Goal: Task Accomplishment & Management: Manage account settings

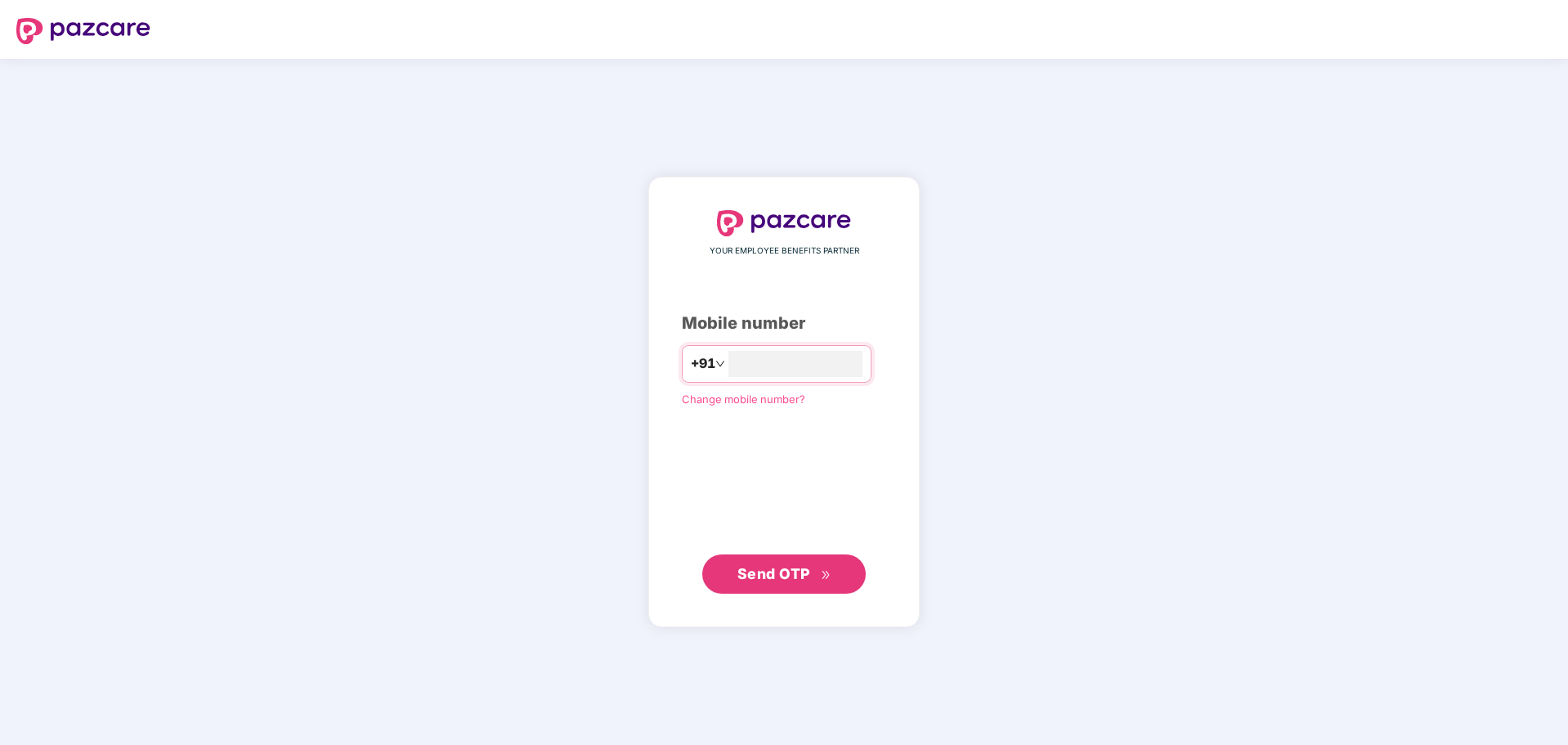
type input "**********"
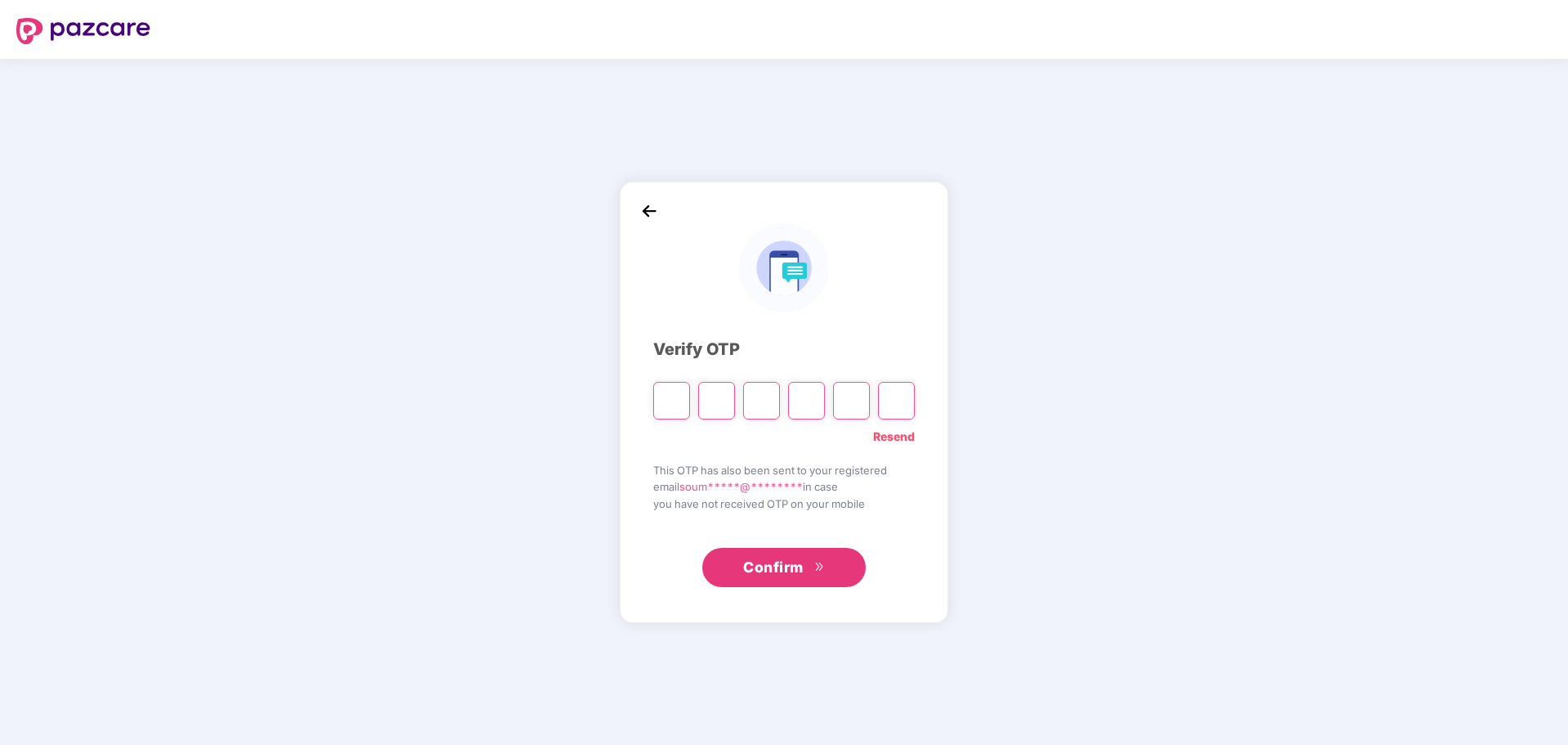
type input "*"
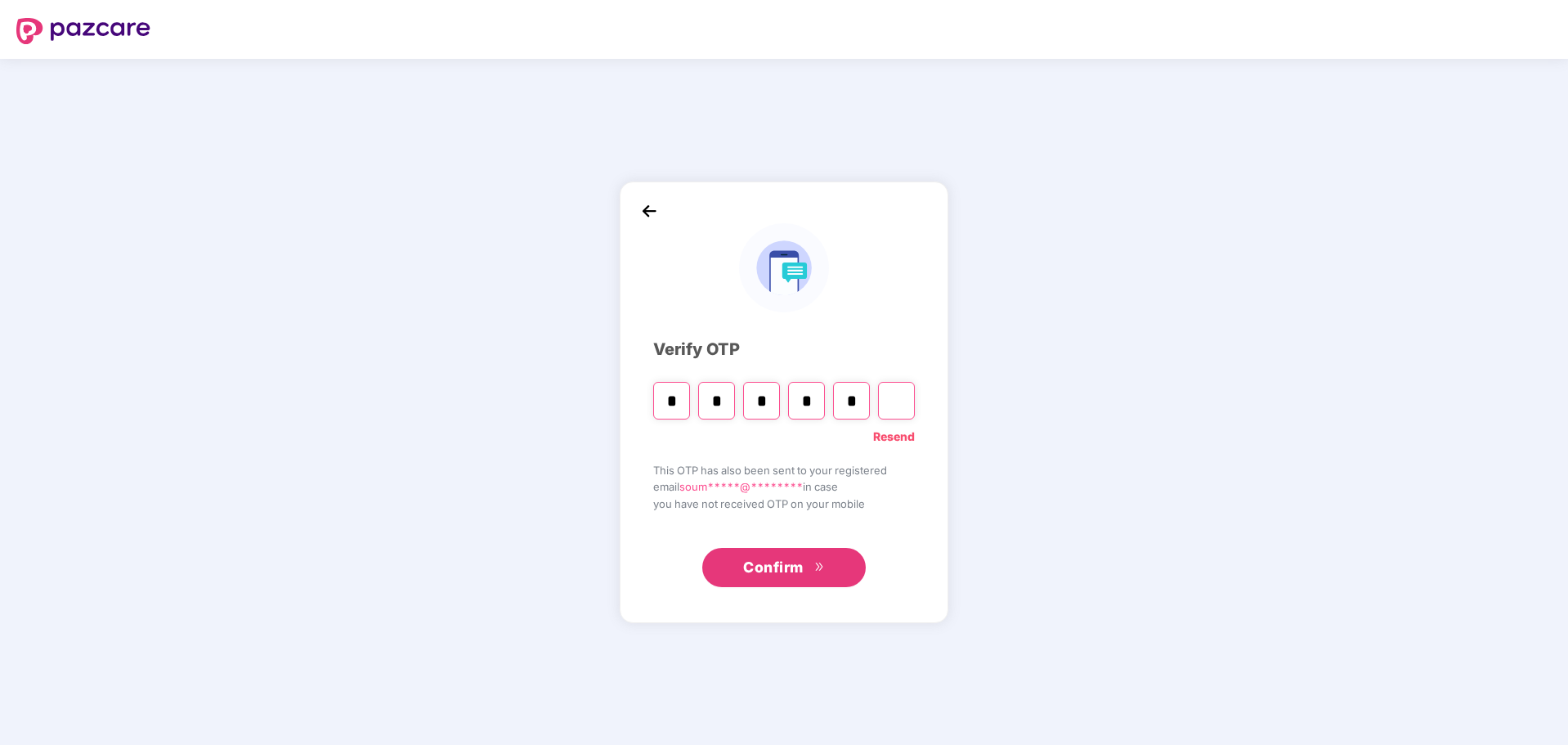
type input "*"
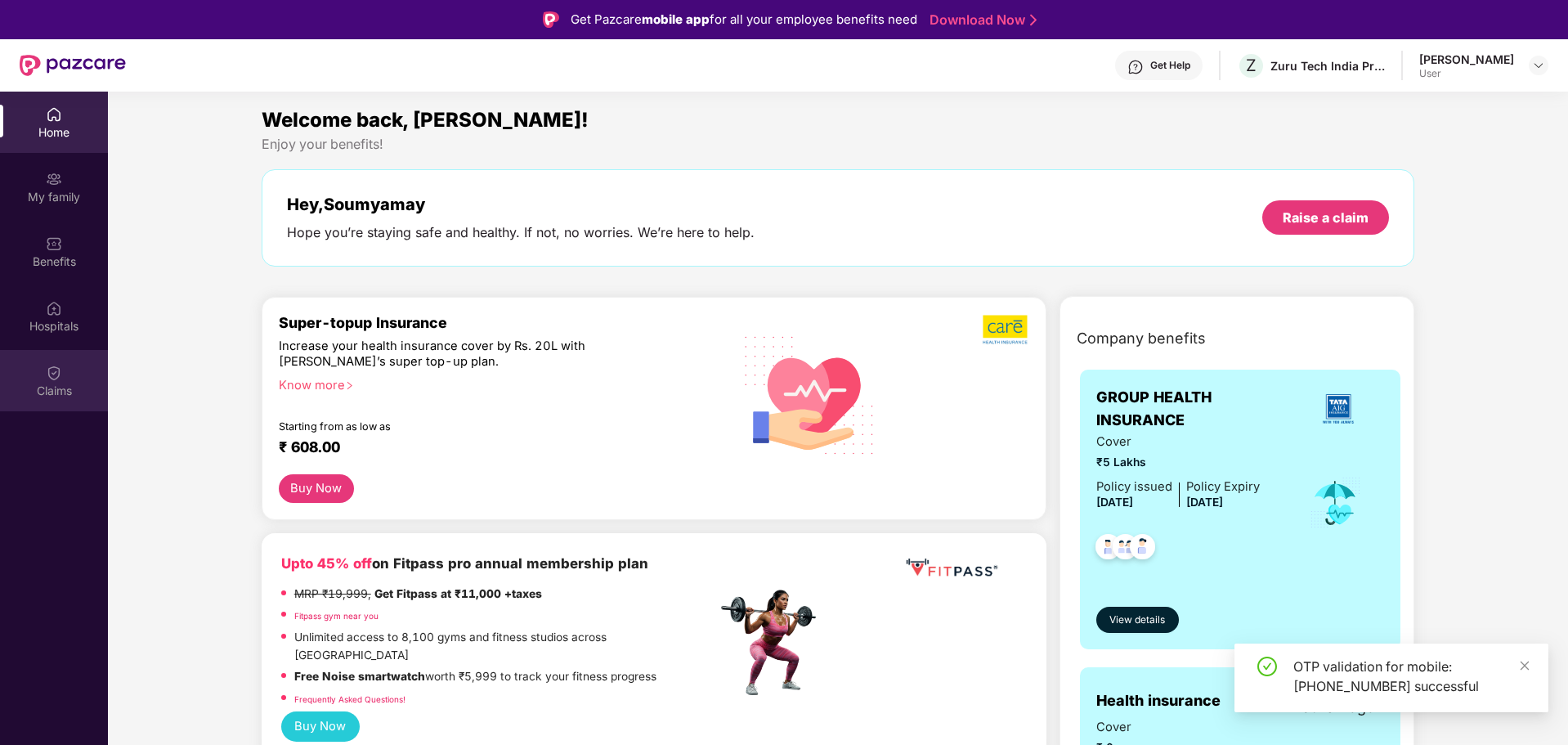
click at [57, 384] on div "Claims" at bounding box center [54, 390] width 108 height 16
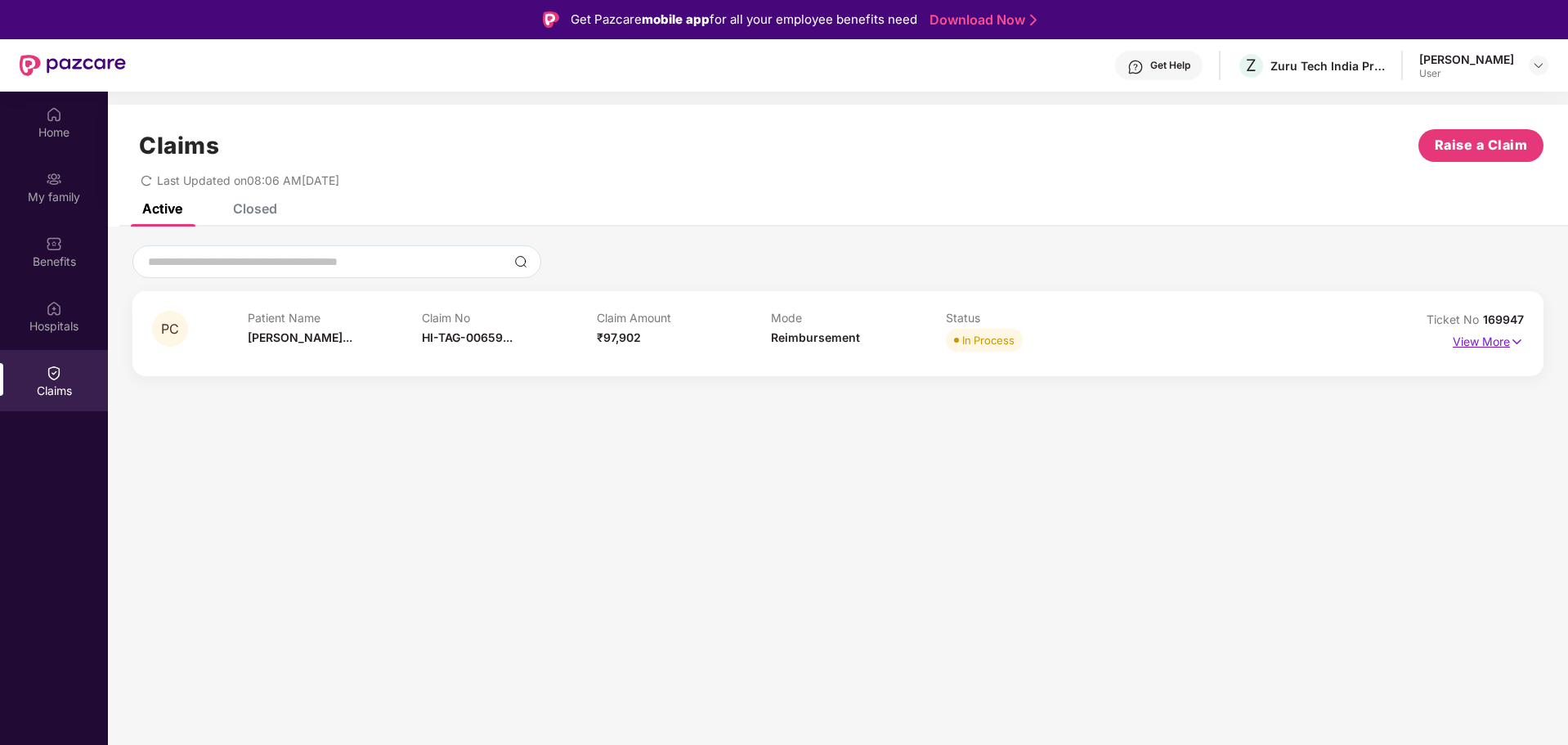
click at [1498, 341] on p "View More" at bounding box center [1488, 340] width 71 height 22
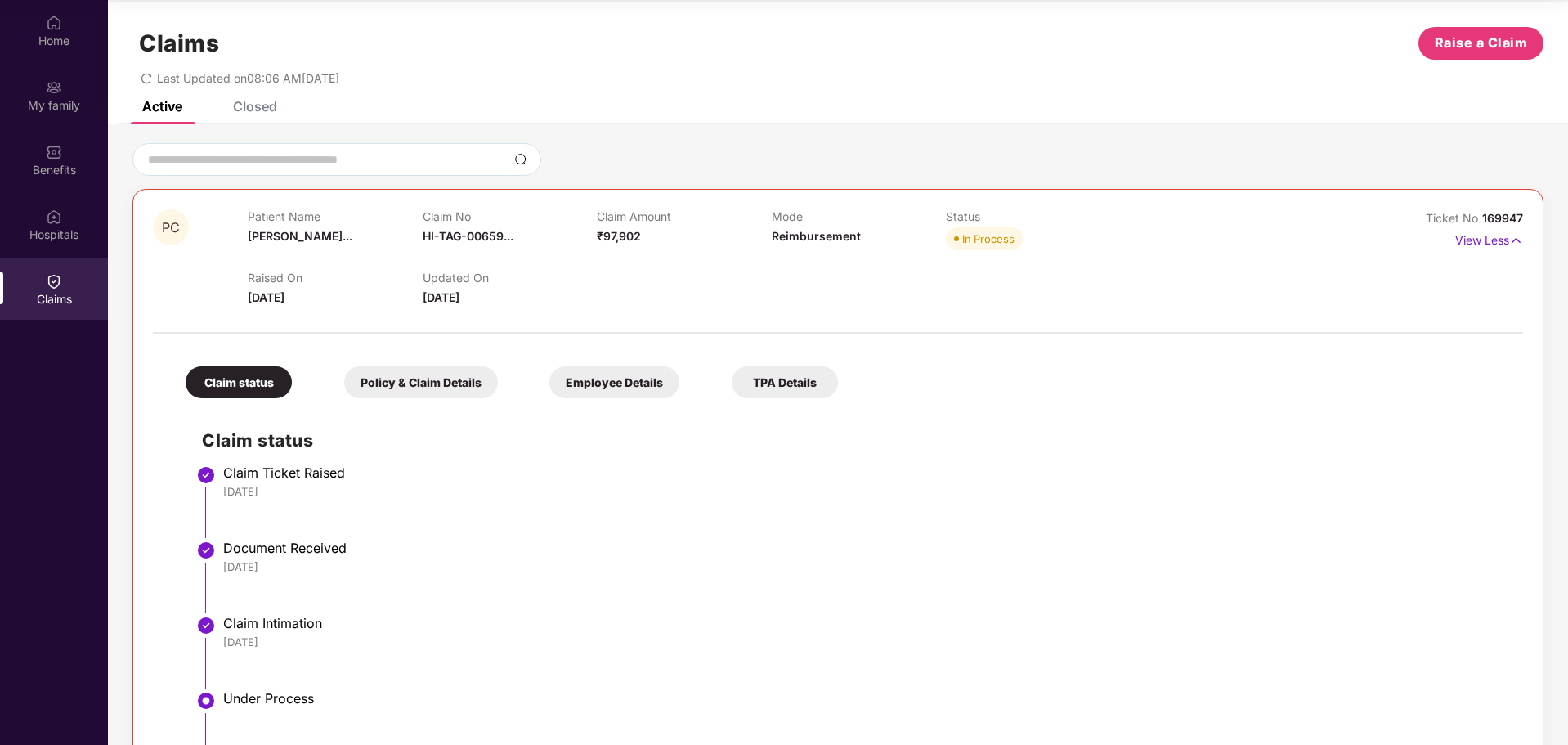
scroll to position [9, 0]
